Goal: Obtain resource: Obtain resource

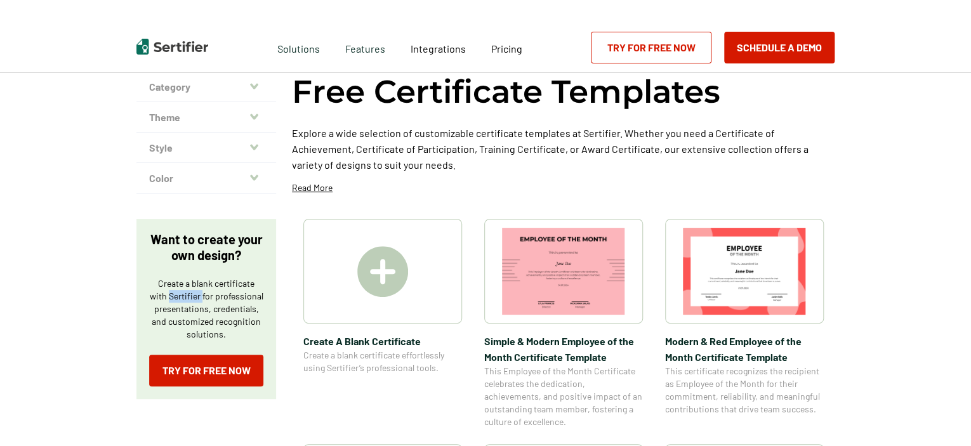
scroll to position [63, 0]
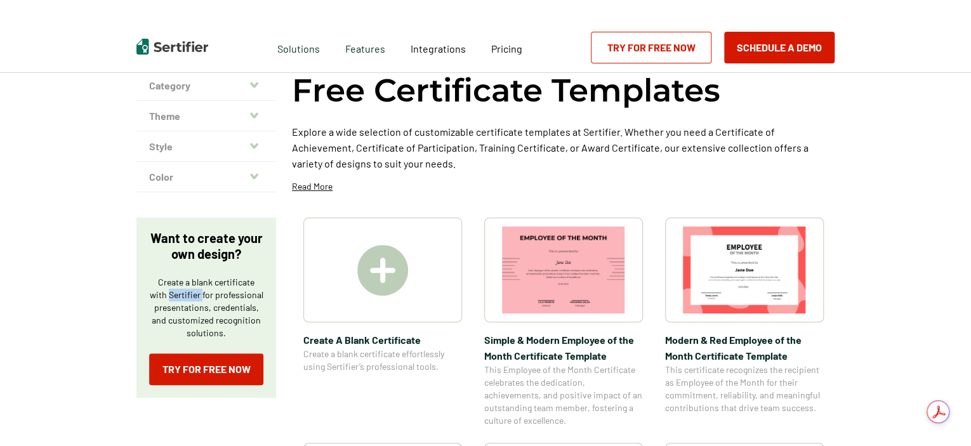
click at [782, 286] on img at bounding box center [744, 269] width 123 height 87
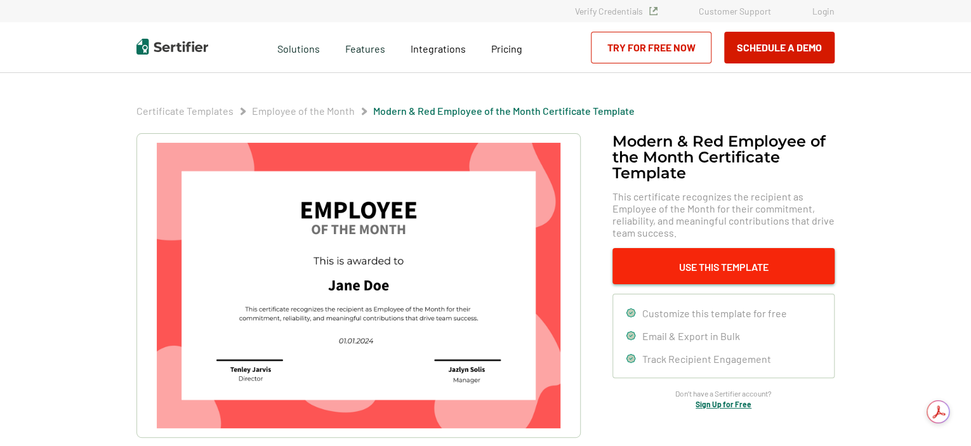
click at [695, 265] on button "Use This Template" at bounding box center [723, 266] width 222 height 36
